Goal: Information Seeking & Learning: Find specific fact

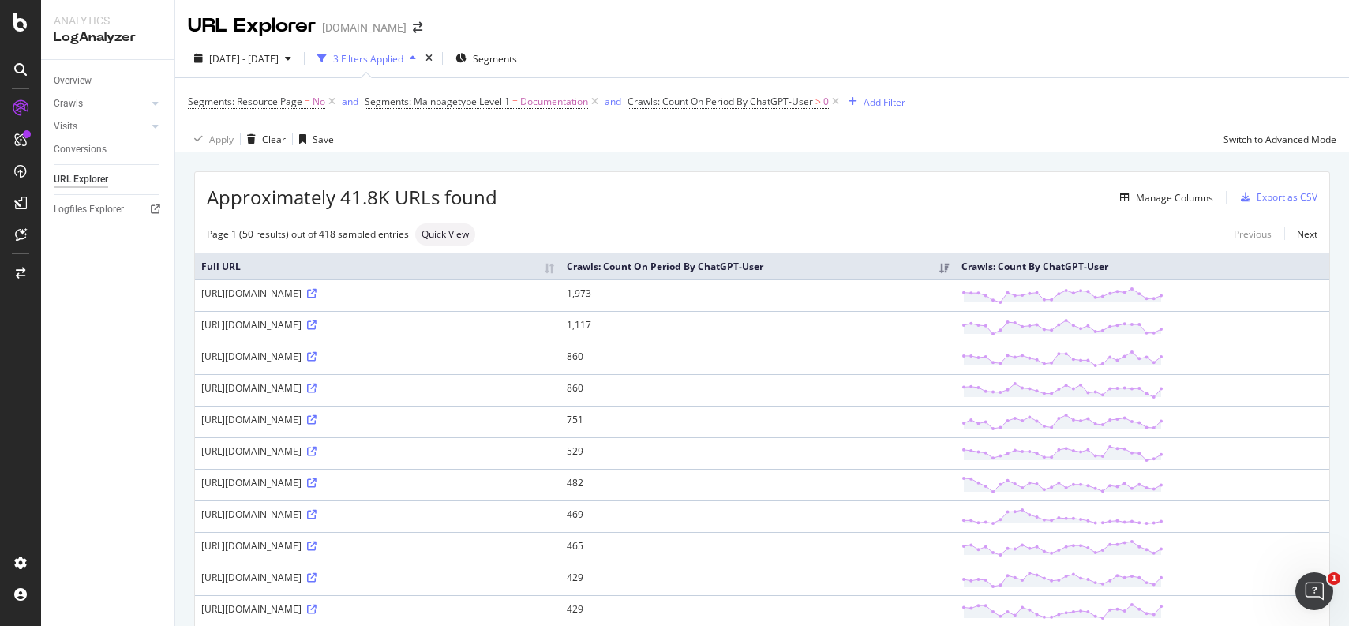
click at [240, 236] on div "Page 1 (50 results) out of 418 sampled entries" at bounding box center [308, 233] width 202 height 13
drag, startPoint x: 194, startPoint y: 275, endPoint x: 335, endPoint y: 263, distance: 141.8
click at [440, 239] on span "Quick View" at bounding box center [444, 234] width 47 height 9
click at [692, 183] on div "Approximately 41.8K URLs found Manage Columns Export as CSV" at bounding box center [762, 191] width 1134 height 39
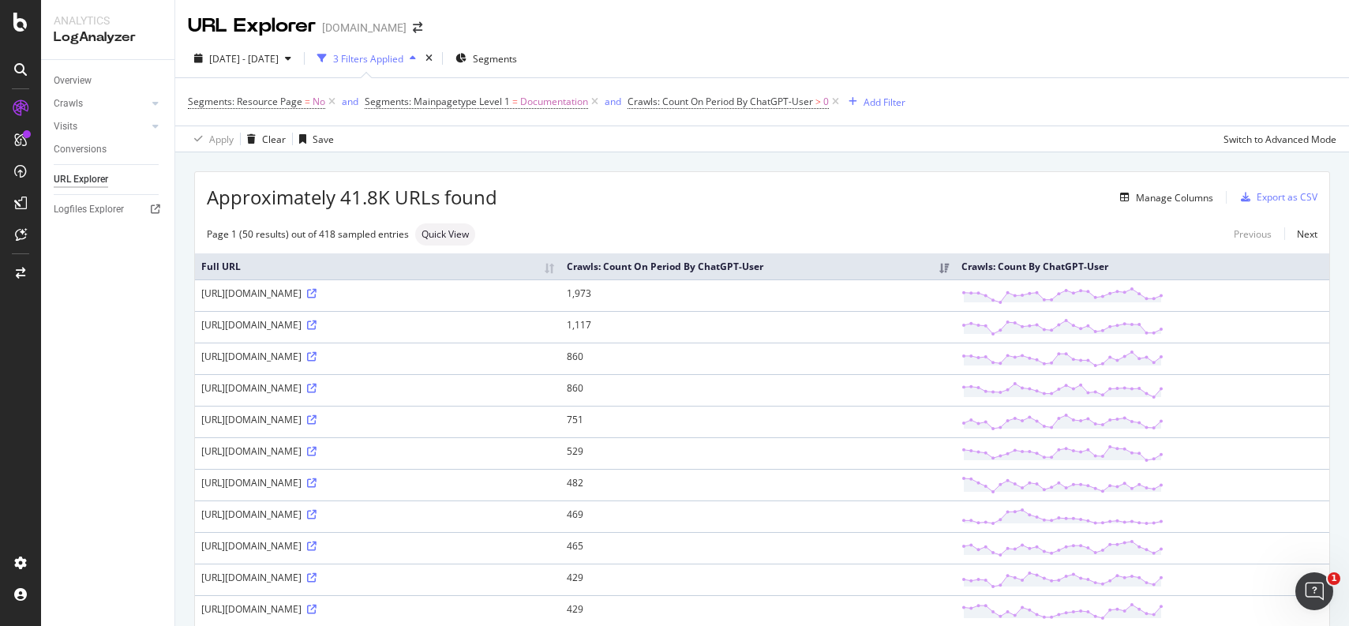
drag, startPoint x: 195, startPoint y: 268, endPoint x: 87, endPoint y: 312, distance: 116.8
click at [61, 316] on div "Analytics LogAnalyzer Overview Crawls Daily Distribution Segments Distribution …" at bounding box center [695, 313] width 1308 height 626
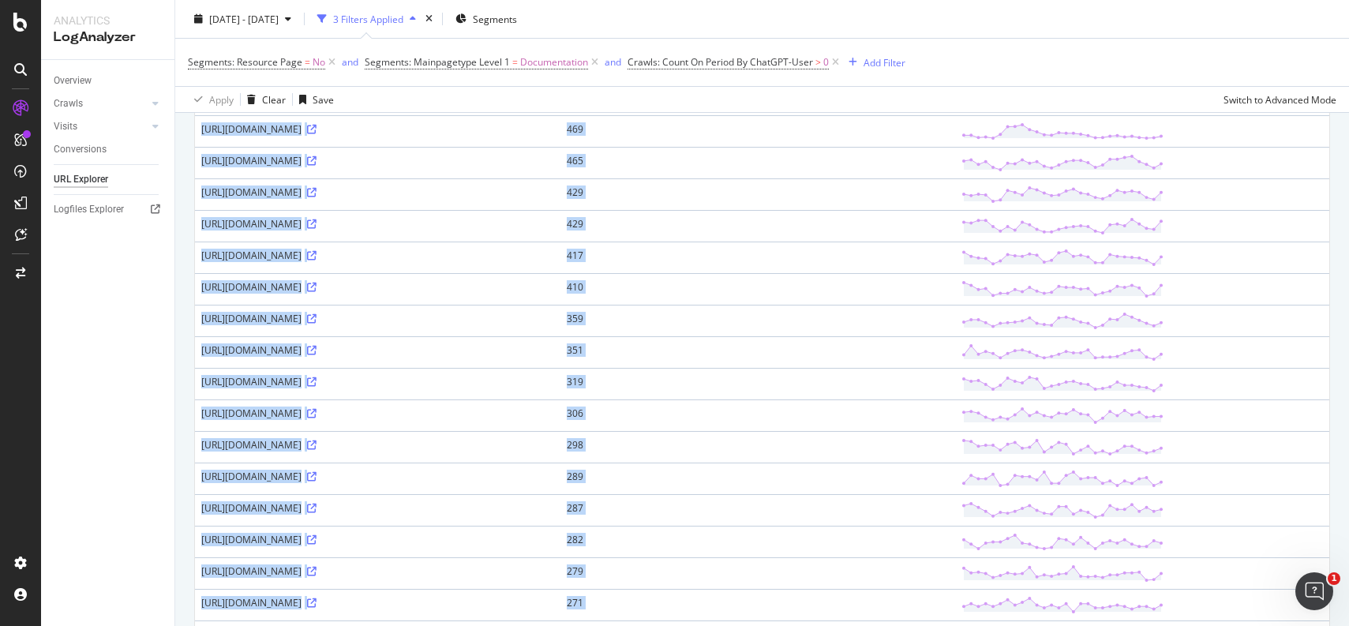
scroll to position [1338, 0]
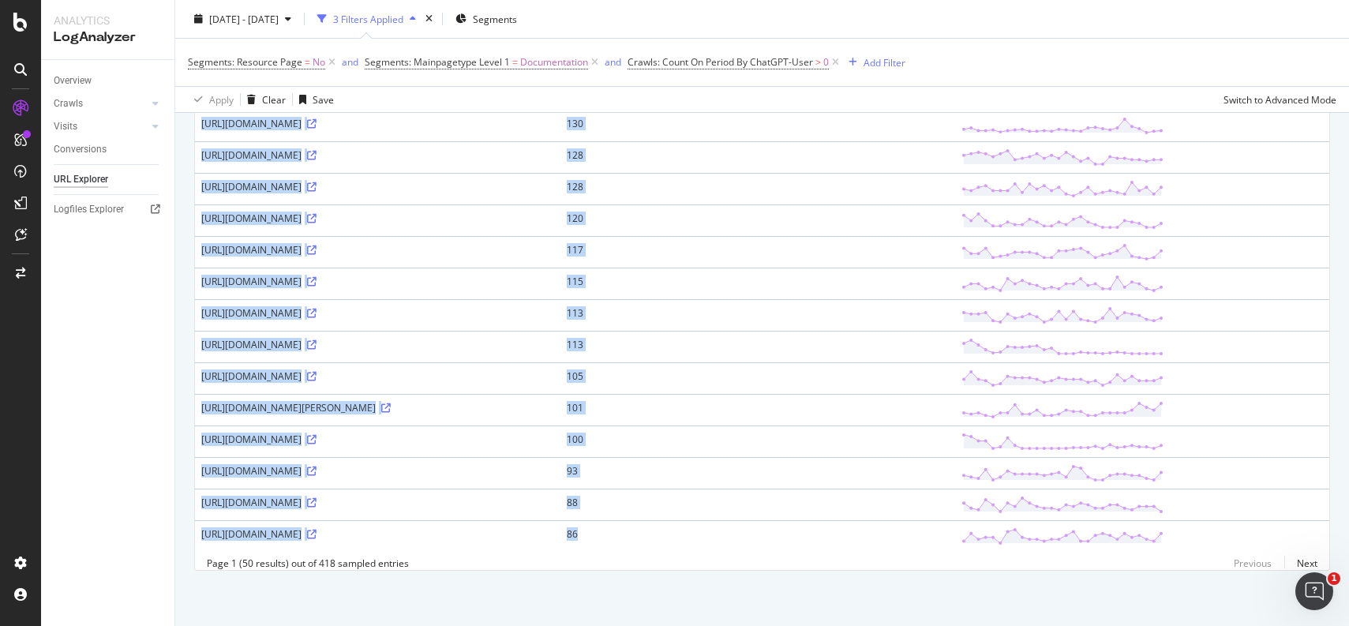
drag, startPoint x: 186, startPoint y: 274, endPoint x: 931, endPoint y: 537, distance: 790.3
click at [1304, 561] on link "Next" at bounding box center [1300, 563] width 33 height 23
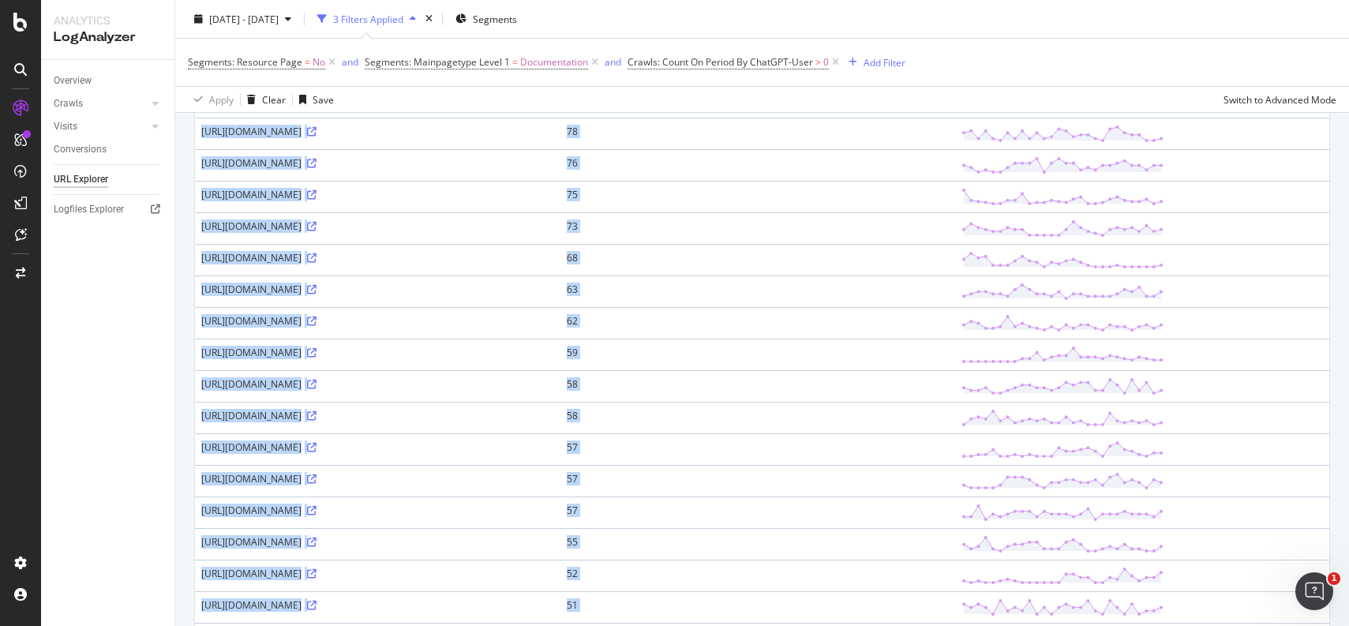
scroll to position [1306, 0]
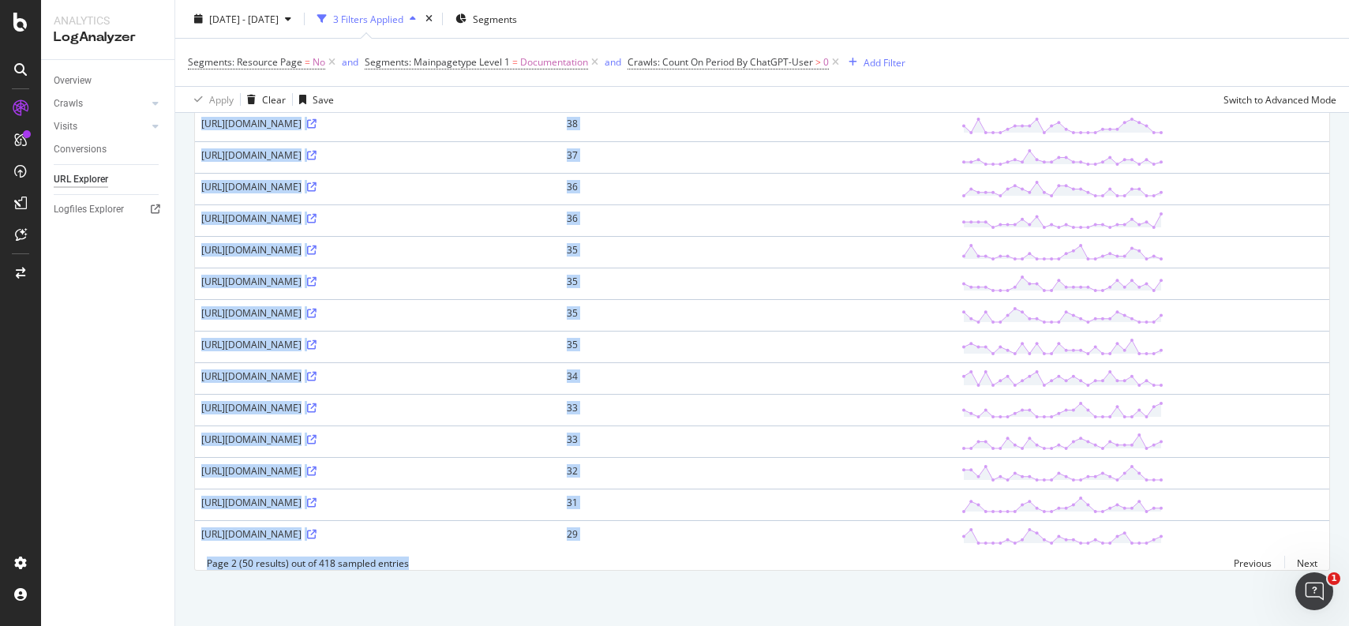
drag, startPoint x: 197, startPoint y: 292, endPoint x: 422, endPoint y: 699, distance: 465.3
click at [422, 625] on html "Analytics LogAnalyzer Overview Crawls Daily Distribution Segments Distribution …" at bounding box center [674, 313] width 1349 height 626
copy div "[URL][DOMAIN_NAME] 79 [URL][DOMAIN_NAME] 79 [URL][DOMAIN_NAME] 79 [URL][DOMAIN_…"
click at [1311, 560] on link "Next" at bounding box center [1300, 563] width 33 height 23
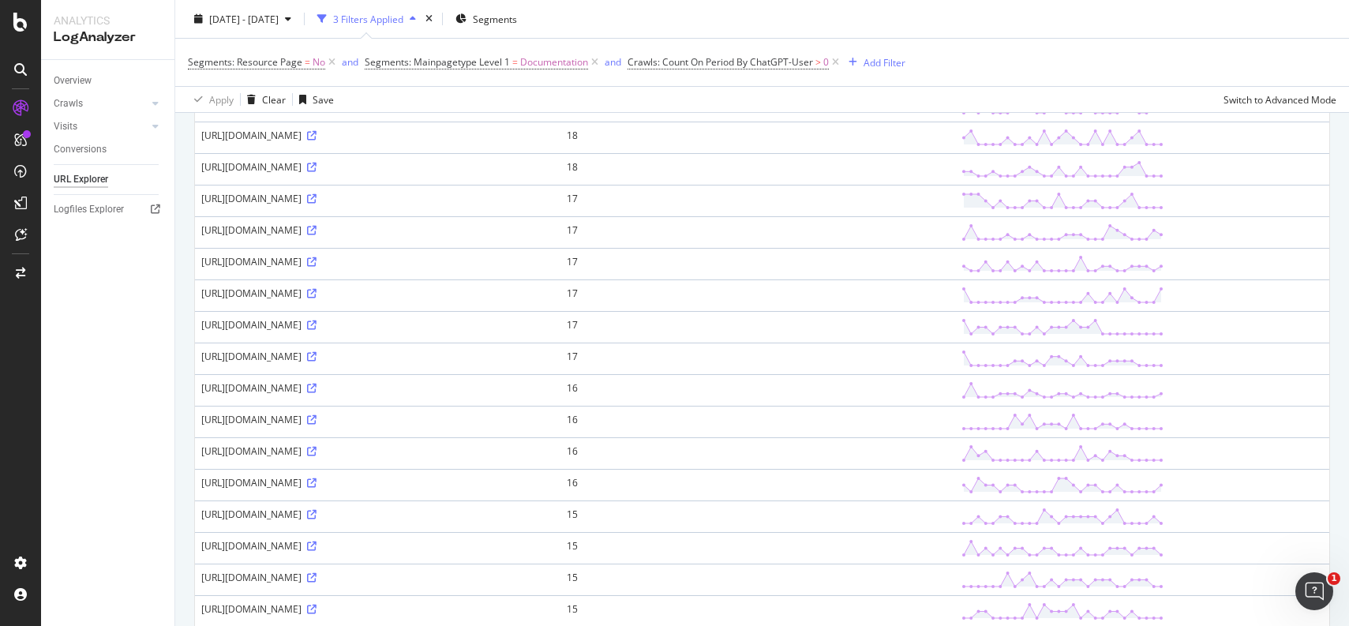
scroll to position [1329, 0]
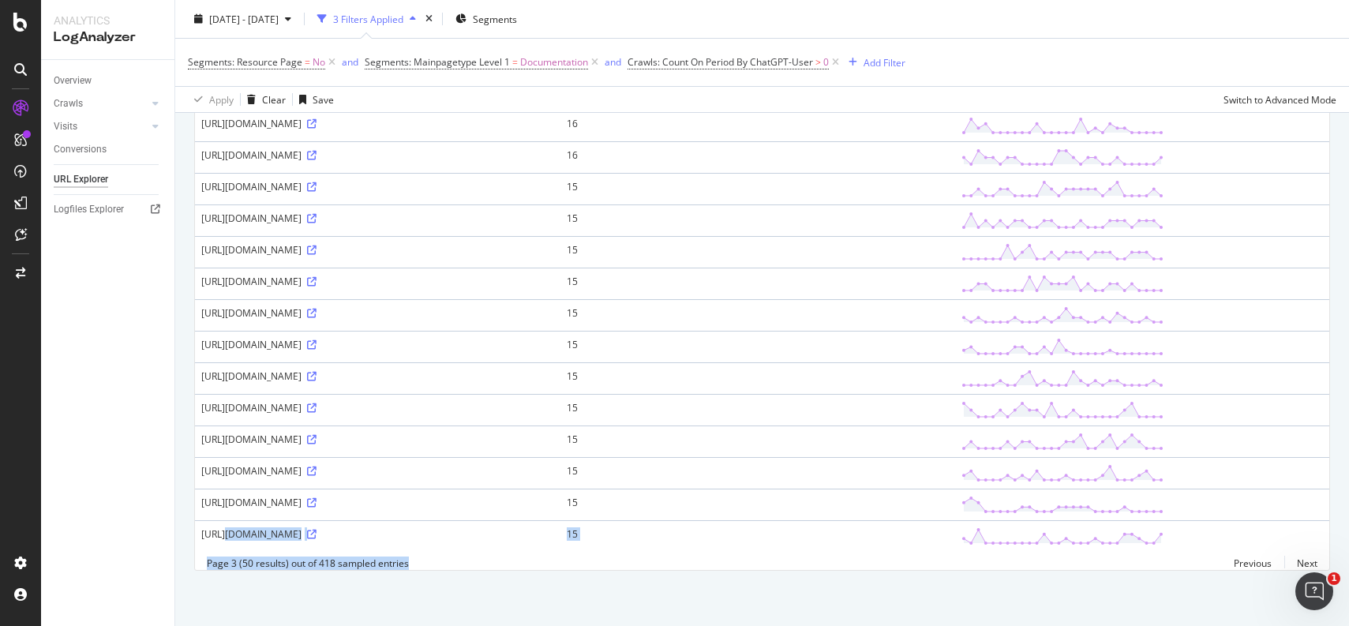
drag, startPoint x: 193, startPoint y: 305, endPoint x: 815, endPoint y: 522, distance: 658.2
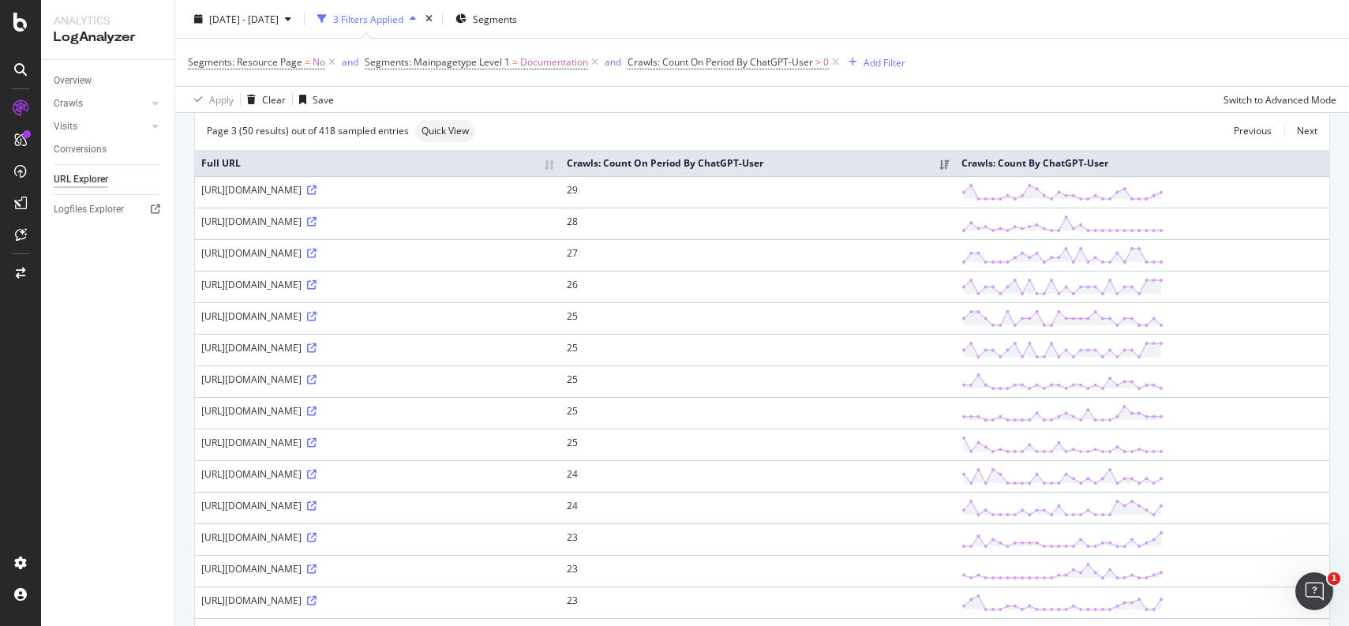
scroll to position [0, 0]
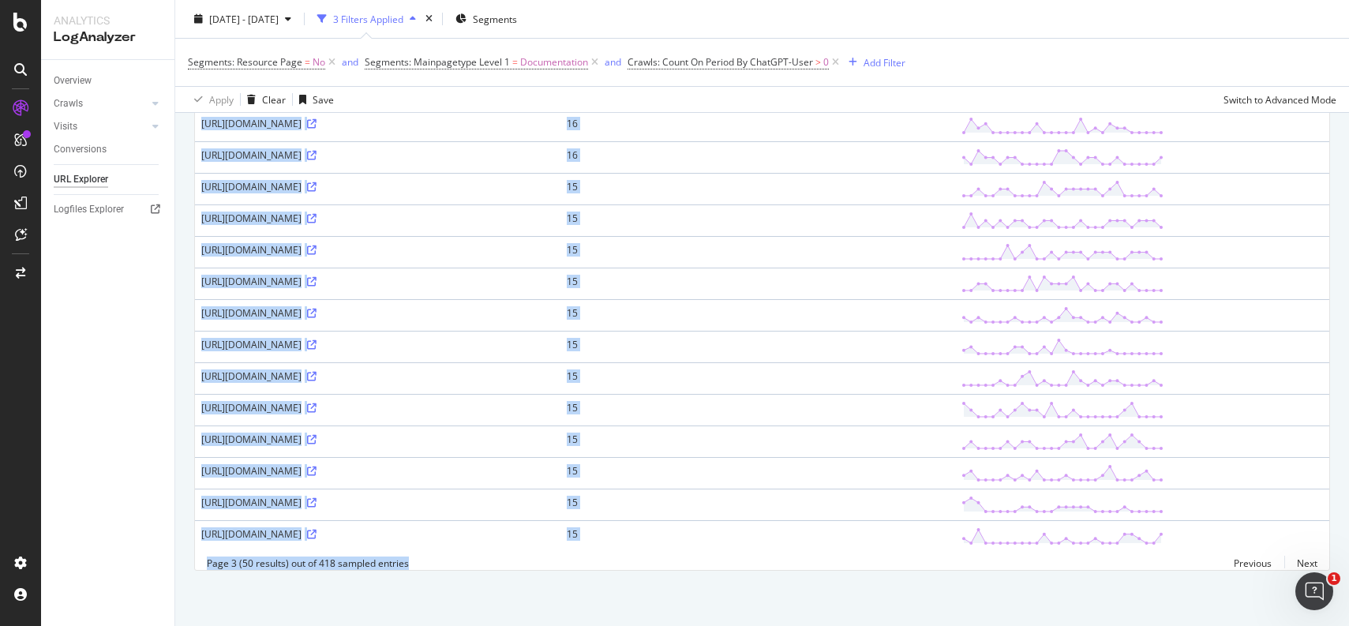
scroll to position [1329, 0]
drag, startPoint x: 203, startPoint y: 307, endPoint x: 927, endPoint y: 534, distance: 759.4
copy tbody "[URL][DOMAIN_NAME] 29 [URL][DOMAIN_NAME] 28 [URL][DOMAIN_NAME] 27 [URL][DOMAIN_…"
click at [1298, 560] on link "Next" at bounding box center [1300, 563] width 33 height 23
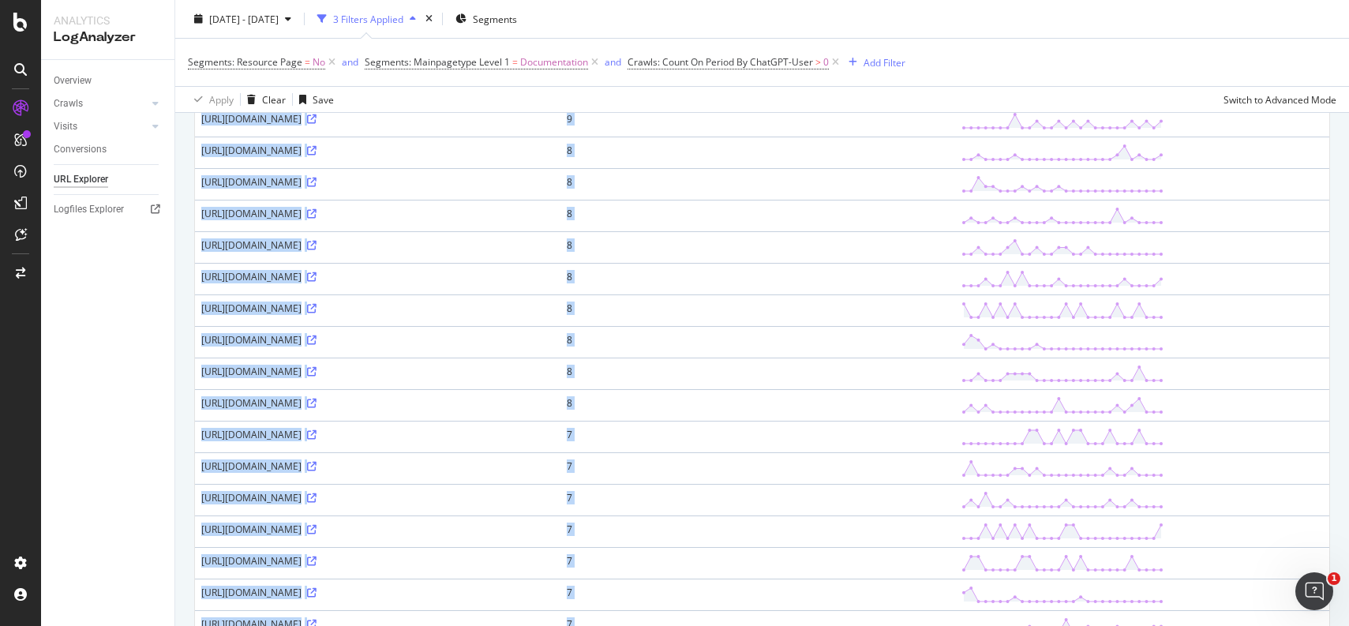
scroll to position [1306, 0]
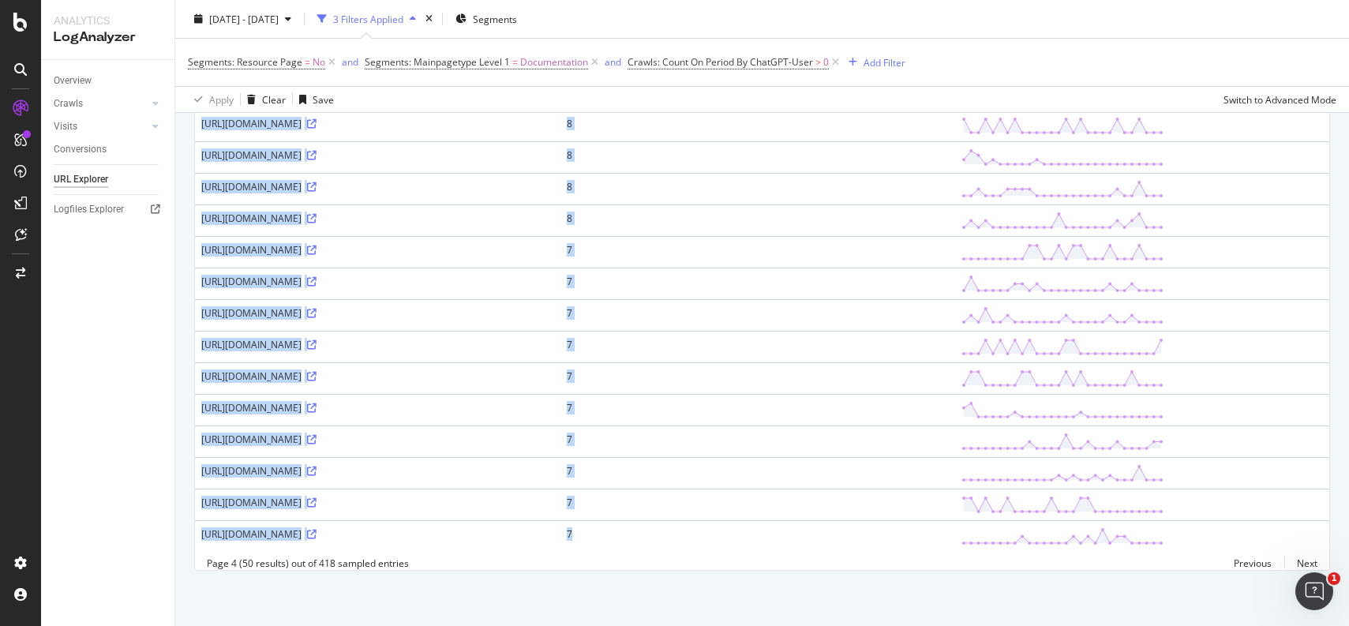
drag, startPoint x: 200, startPoint y: 293, endPoint x: 900, endPoint y: 547, distance: 744.0
copy tbody "[URL][DOMAIN_NAME] 14 [URL][DOMAIN_NAME] 14 [URL][DOMAIN_NAME] 14 [URL][DOMAIN_…"
click at [1311, 566] on link "Next" at bounding box center [1300, 563] width 33 height 23
drag, startPoint x: 197, startPoint y: 291, endPoint x: 872, endPoint y: 574, distance: 731.6
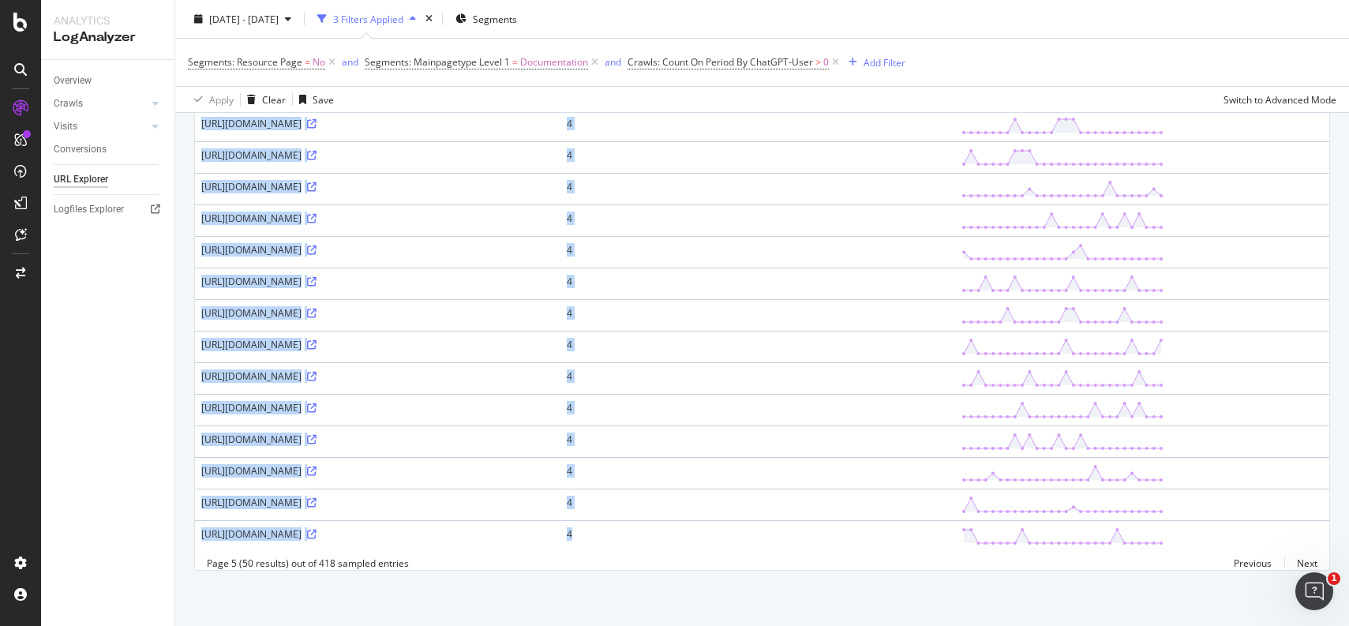
copy tbody "[URL][DOMAIN_NAME] 6 [URL][DOMAIN_NAME] 6 [URL][DOMAIN_NAME] 6 [URL][DOMAIN_NAM…"
click at [1307, 566] on link "Next" at bounding box center [1300, 563] width 33 height 23
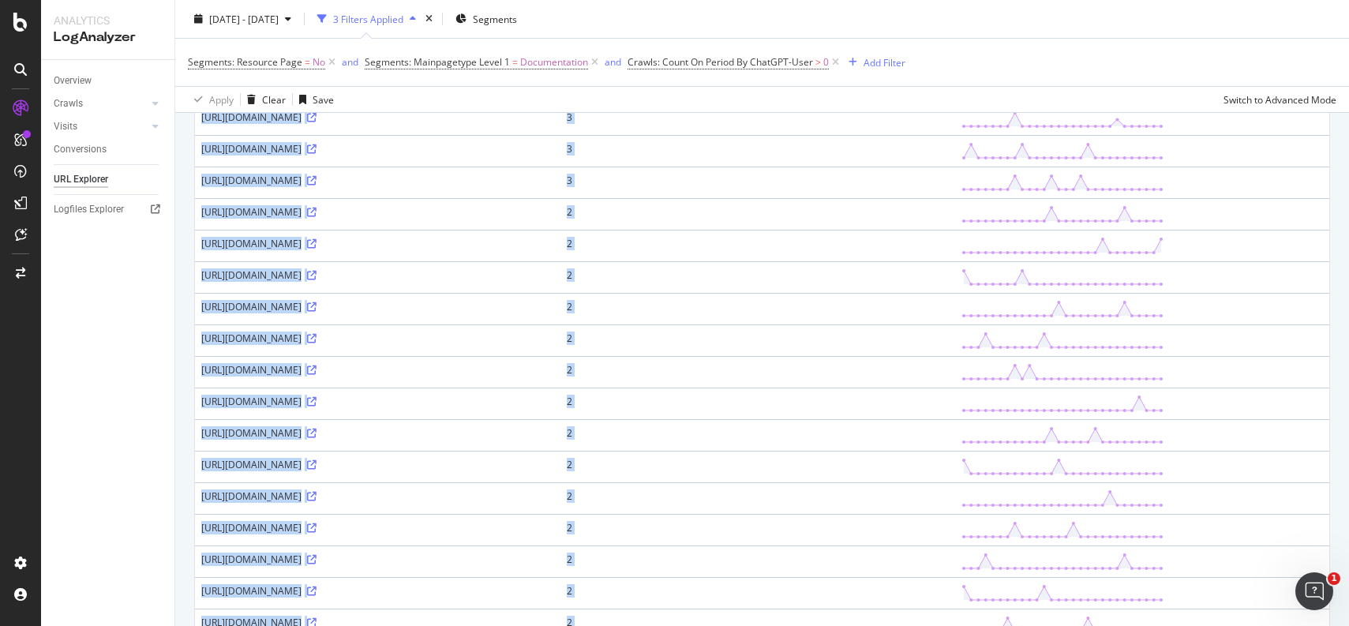
scroll to position [1338, 0]
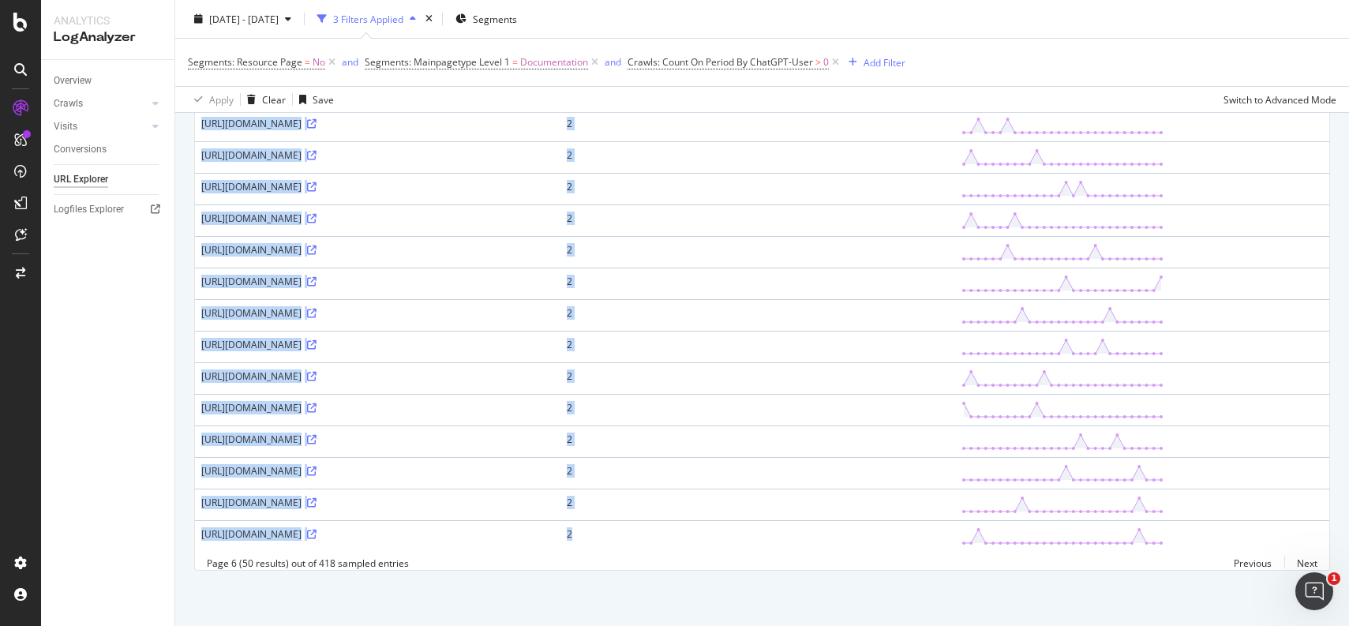
drag, startPoint x: 201, startPoint y: 310, endPoint x: 944, endPoint y: 534, distance: 775.6
copy tbody "[URL][DOMAIN_NAME] 3 [URL][DOMAIN_NAME] 3 [URL][DOMAIN_NAME] 3 [URL][DOMAIN_NAM…"
click at [1299, 564] on link "Next" at bounding box center [1300, 563] width 33 height 23
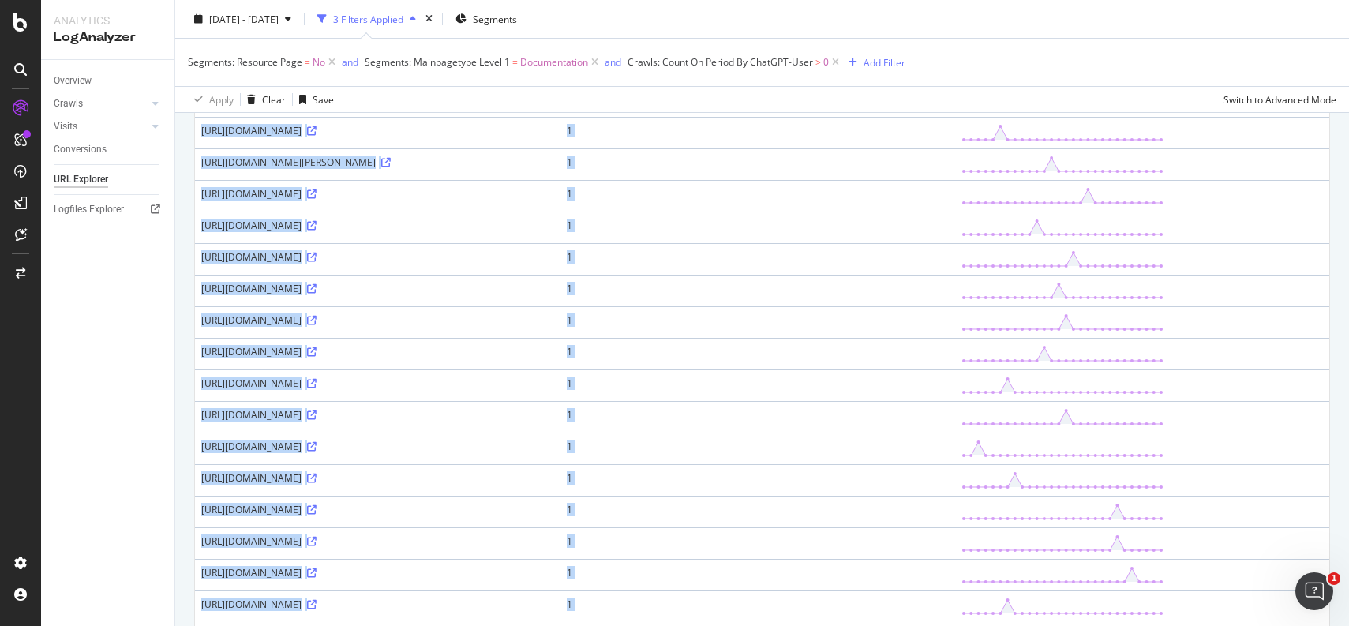
scroll to position [1306, 0]
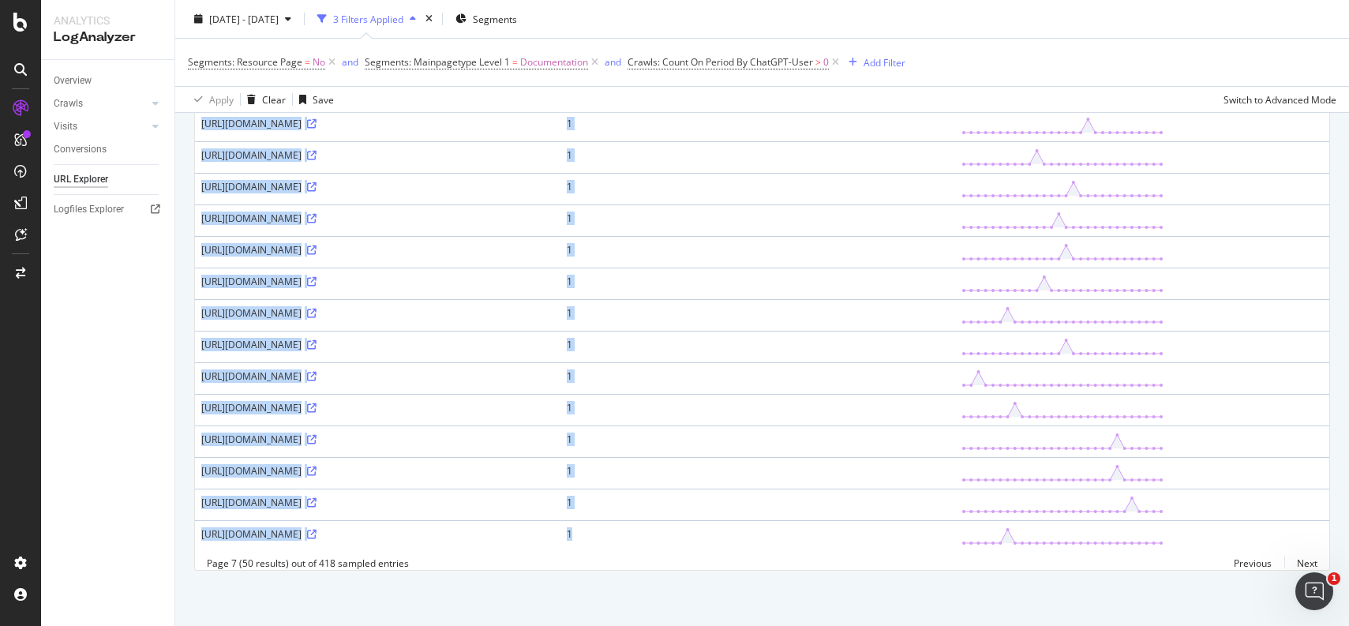
drag, startPoint x: 200, startPoint y: 249, endPoint x: 898, endPoint y: 536, distance: 754.2
copy tbody "[URL][DOMAIN_NAME] 2 [URL][DOMAIN_NAME] 2 [URL][DOMAIN_NAME] 2 [URL][DOMAIN_NAM…"
click at [1309, 560] on link "Next" at bounding box center [1300, 563] width 33 height 23
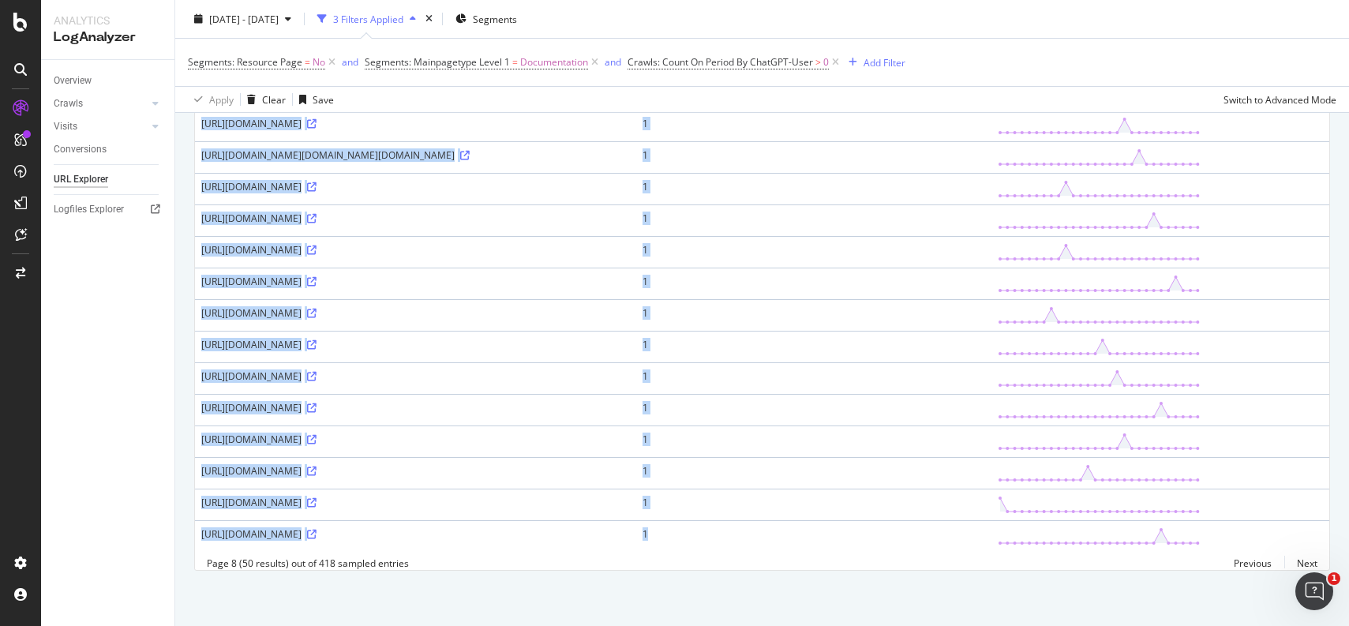
drag, startPoint x: 200, startPoint y: 291, endPoint x: 897, endPoint y: 537, distance: 738.9
copy tbody "[URL][DOMAIN_NAME] 1 [URL][DOMAIN_NAME] 1 [URL][DOMAIN_NAME][PERSON_NAME] 1 [UR…"
click at [1302, 560] on link "Next" at bounding box center [1300, 563] width 33 height 23
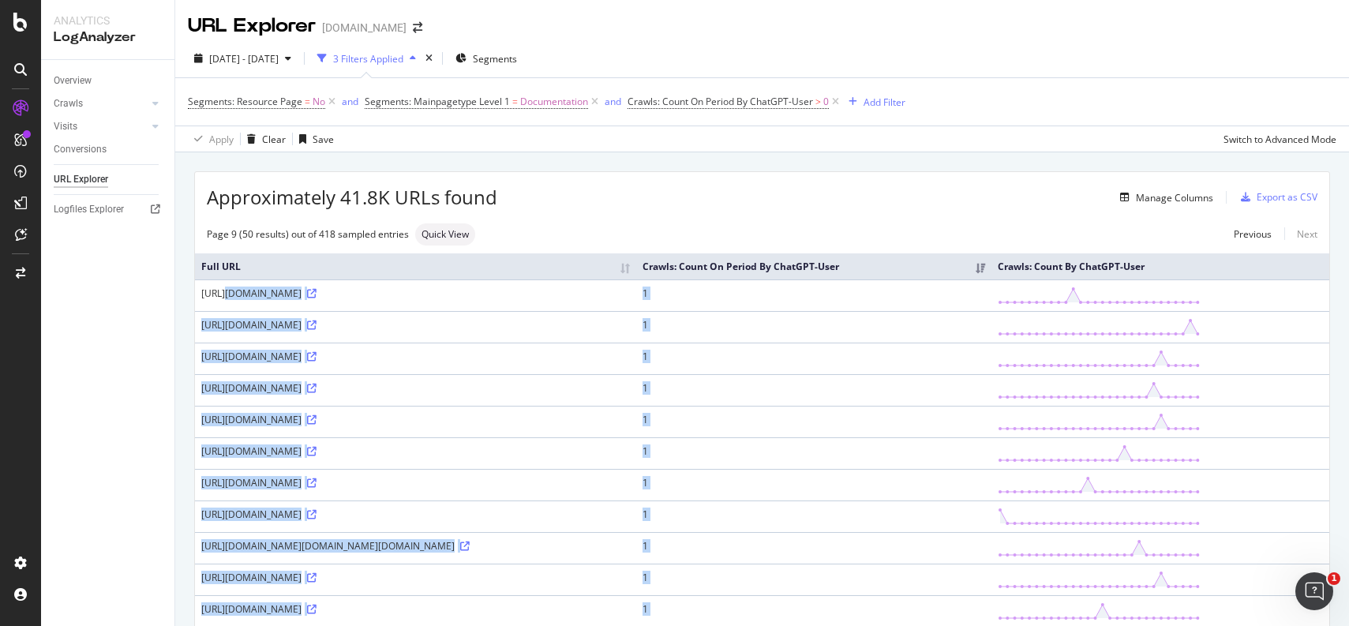
scroll to position [296, 0]
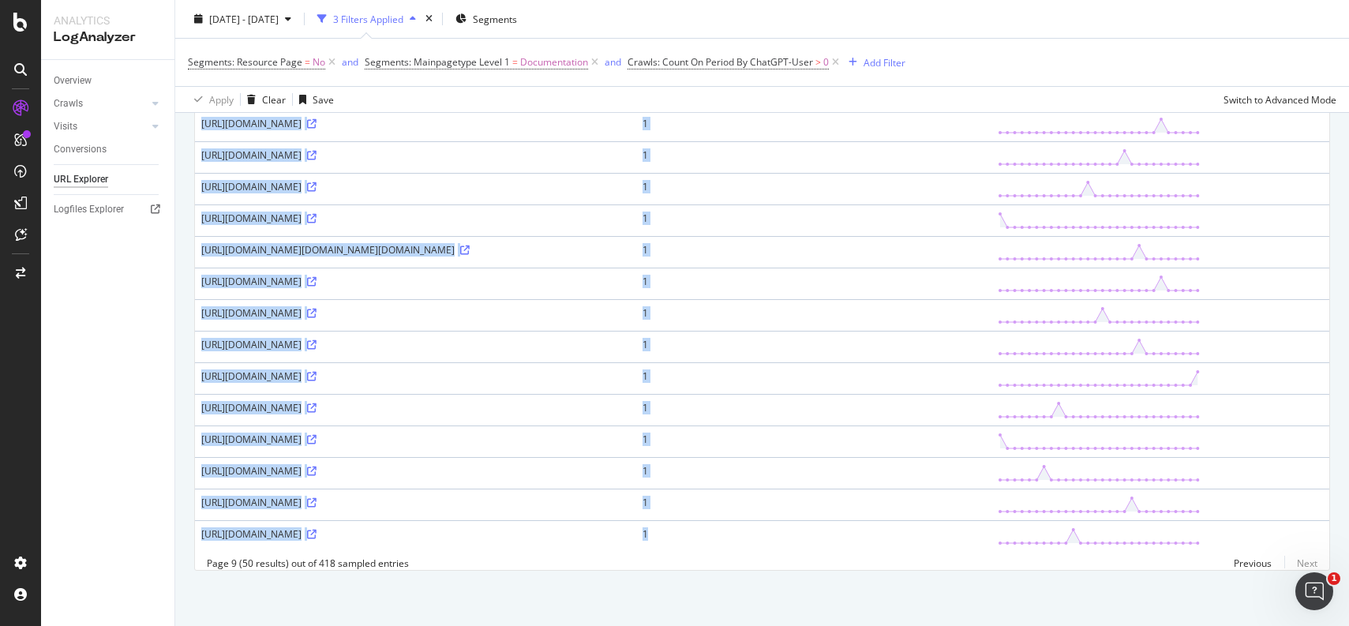
drag, startPoint x: 202, startPoint y: 297, endPoint x: 909, endPoint y: 552, distance: 752.0
click at [918, 546] on tbody "[URL][DOMAIN_NAME] 1 [URL][DOMAIN_NAME] 1 [URL][DOMAIN_NAME] 1 [URL][DOMAIN_NAM…" at bounding box center [762, 267] width 1134 height 568
copy tbody "[URL][DOMAIN_NAME] 1 [URL][DOMAIN_NAME] 1 [URL][DOMAIN_NAME] 1 [URL][DOMAIN_NAM…"
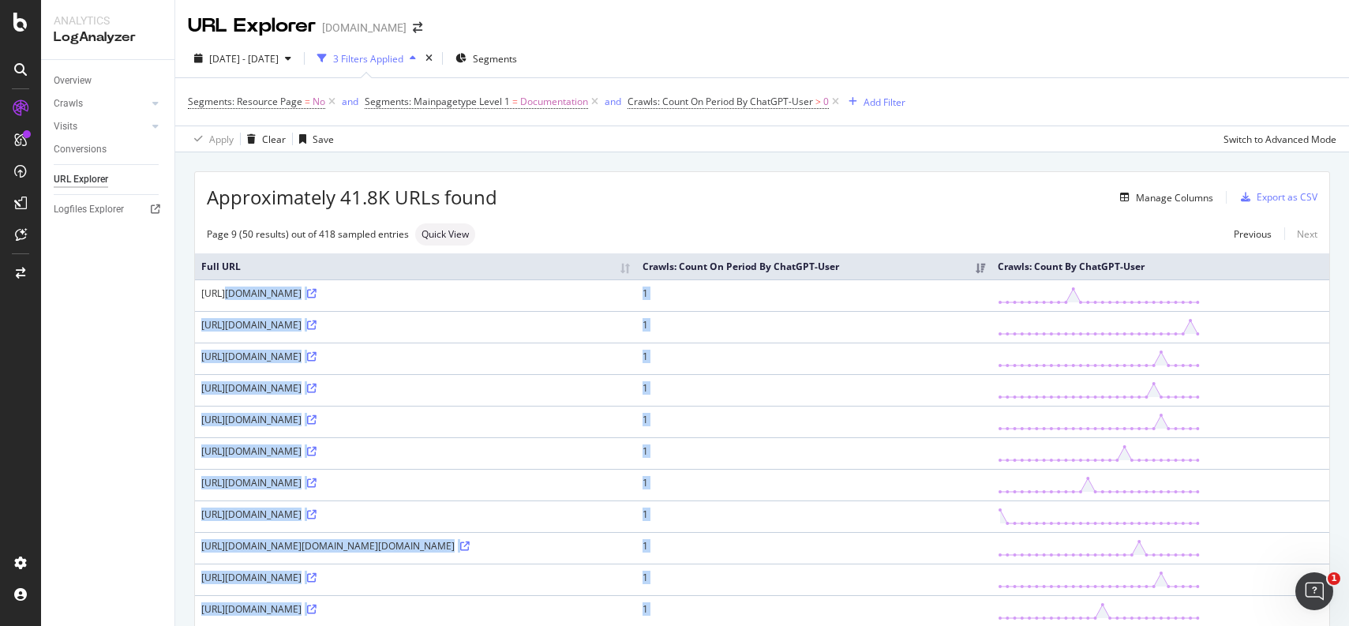
scroll to position [7, 0]
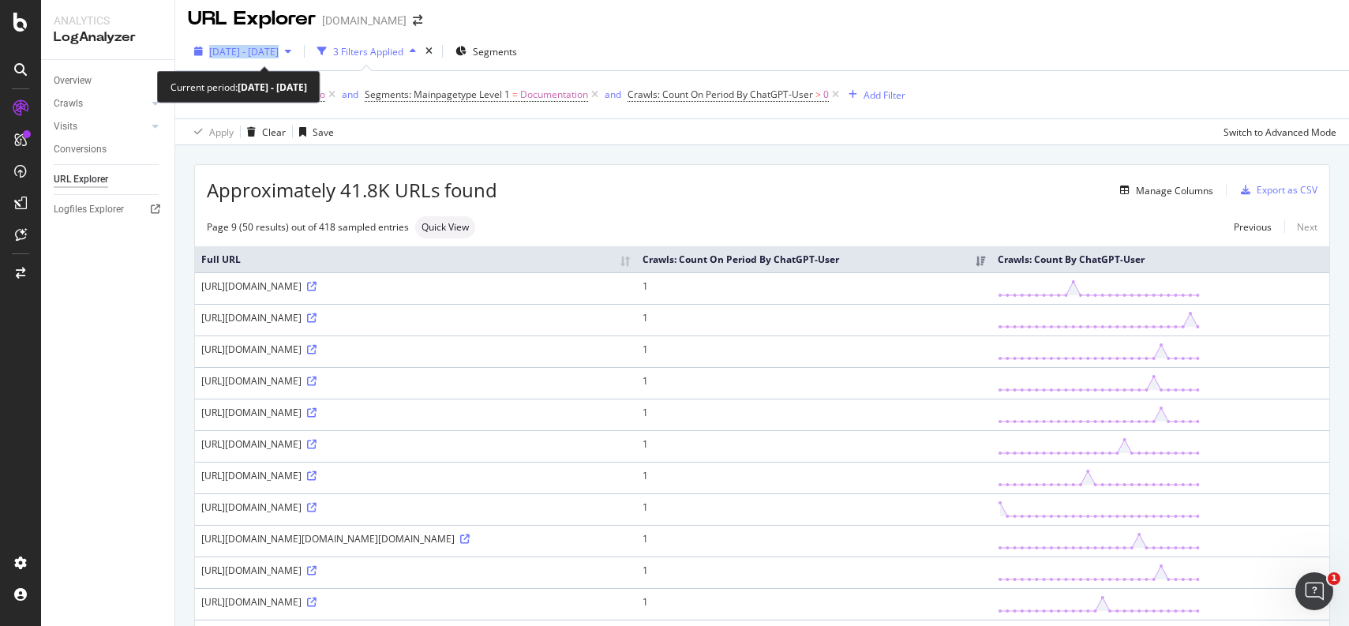
copy div "[DATE] - [DATE]"
drag, startPoint x: 178, startPoint y: 47, endPoint x: 330, endPoint y: 49, distance: 152.3
click at [330, 49] on div "[DATE] - [DATE] 3 Filters Applied Segments" at bounding box center [762, 55] width 1174 height 32
